Goal: Find specific page/section: Find specific page/section

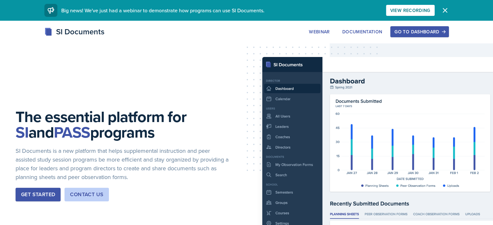
click at [444, 29] on div "Go to Dashboard" at bounding box center [419, 31] width 50 height 5
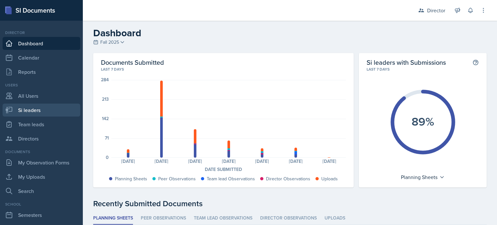
click at [45, 104] on link "Si leaders" at bounding box center [42, 110] width 78 height 13
select select "2bed604d-1099-4043-b1bc-2365e8740244"
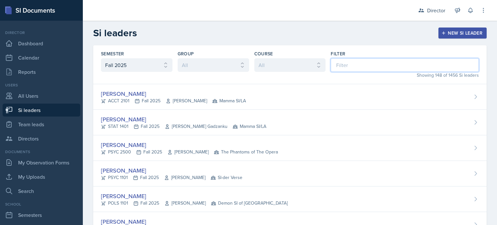
click at [336, 67] on input at bounding box center [405, 65] width 148 height 14
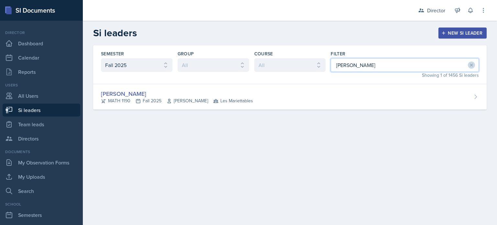
type input "ethan"
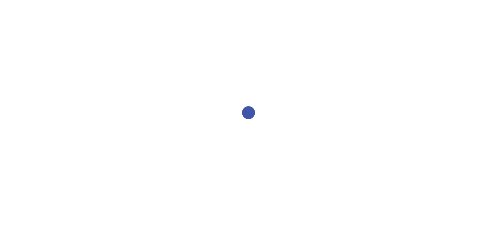
select select "2bed604d-1099-4043-b1bc-2365e8740244"
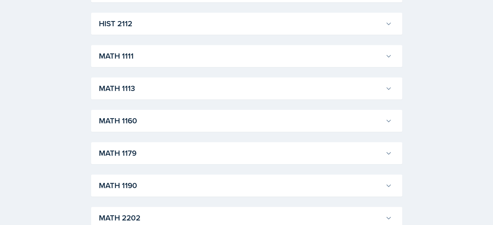
scroll to position [565, 0]
click at [202, 189] on h3 "MATH 1190" at bounding box center [241, 185] width 284 height 12
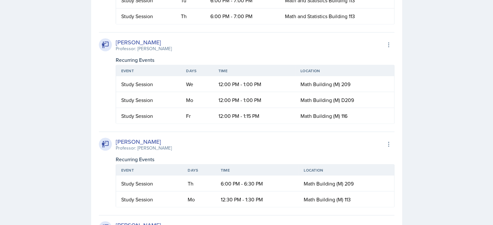
scroll to position [1228, 0]
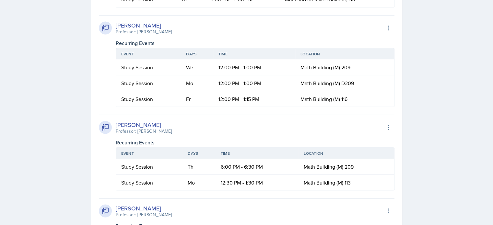
click at [202, 146] on div "Recurring Events" at bounding box center [255, 142] width 279 height 8
